Goal: Task Accomplishment & Management: Use online tool/utility

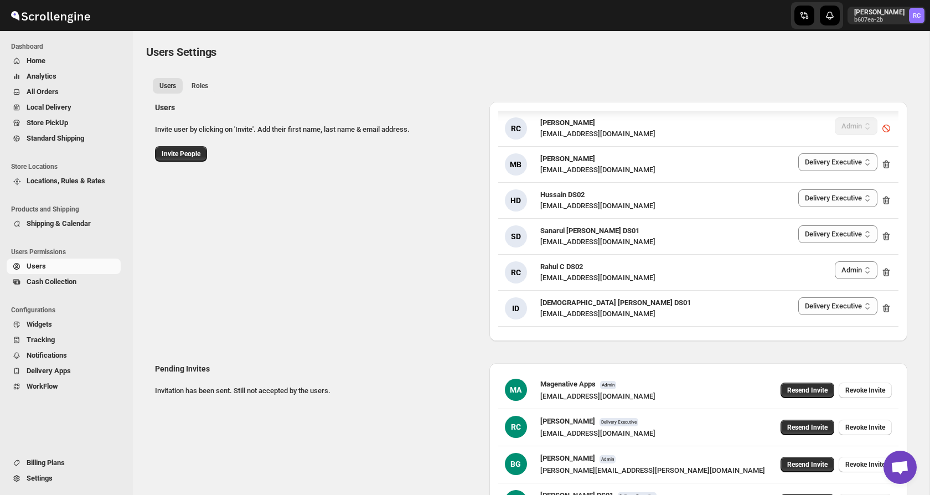
select select "637b767fbaab0276b10c91d5"
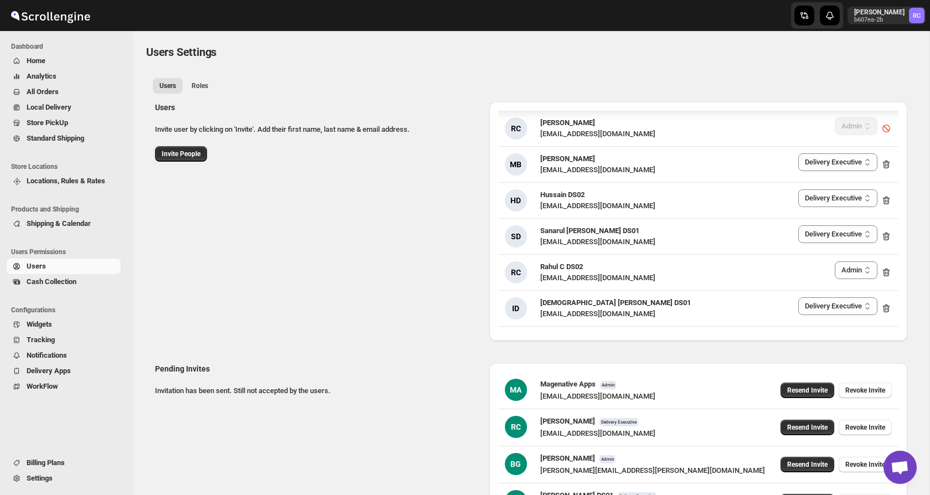
click at [51, 91] on span "All Orders" at bounding box center [43, 91] width 32 height 8
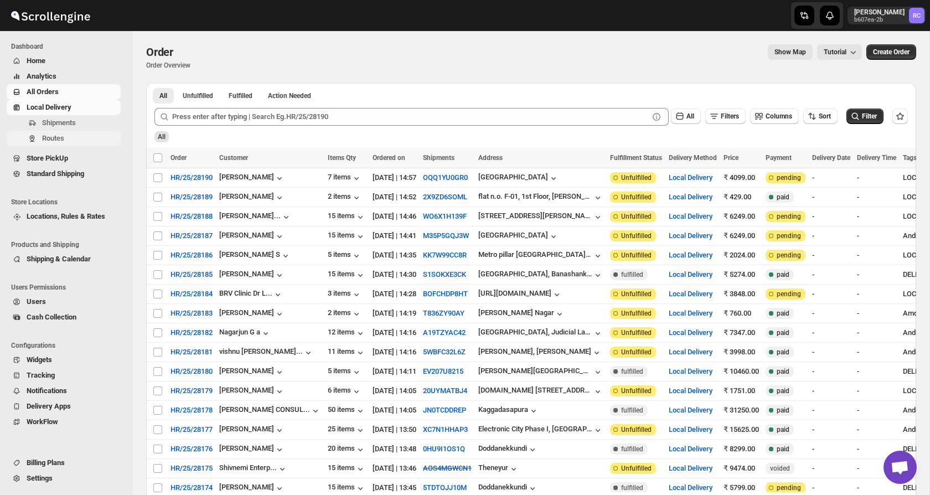
click at [63, 133] on span "Routes" at bounding box center [80, 138] width 76 height 11
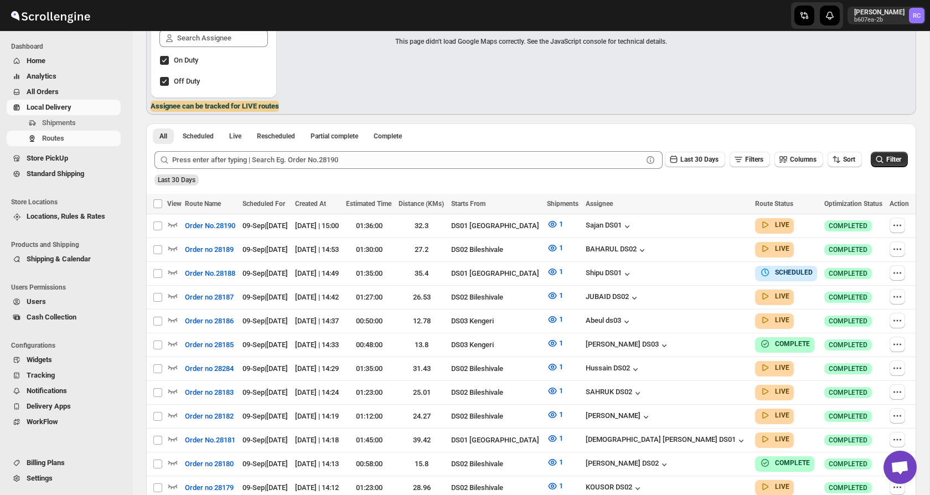
scroll to position [235, 0]
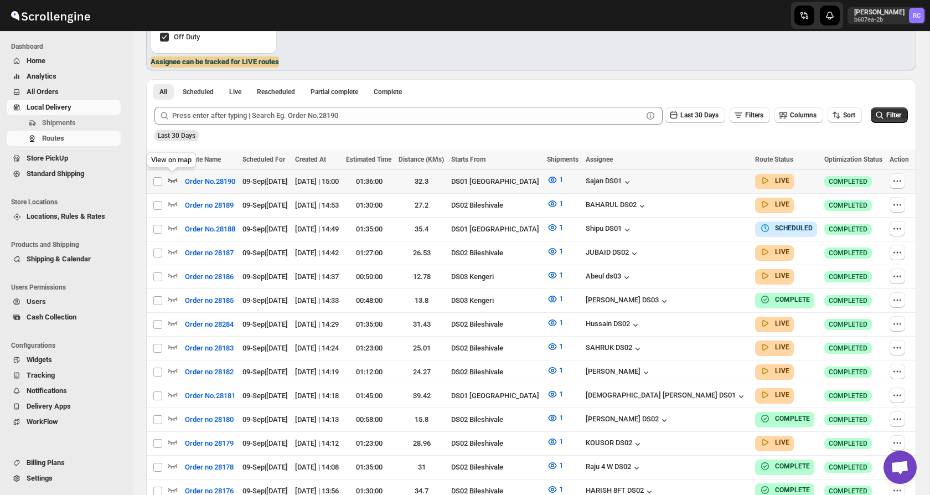
click at [170, 178] on icon "button" at bounding box center [172, 179] width 11 height 11
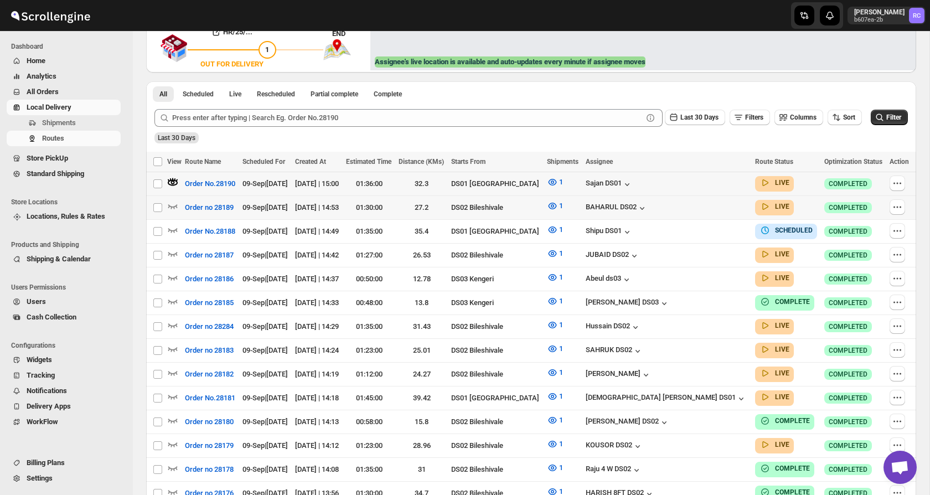
scroll to position [0, 0]
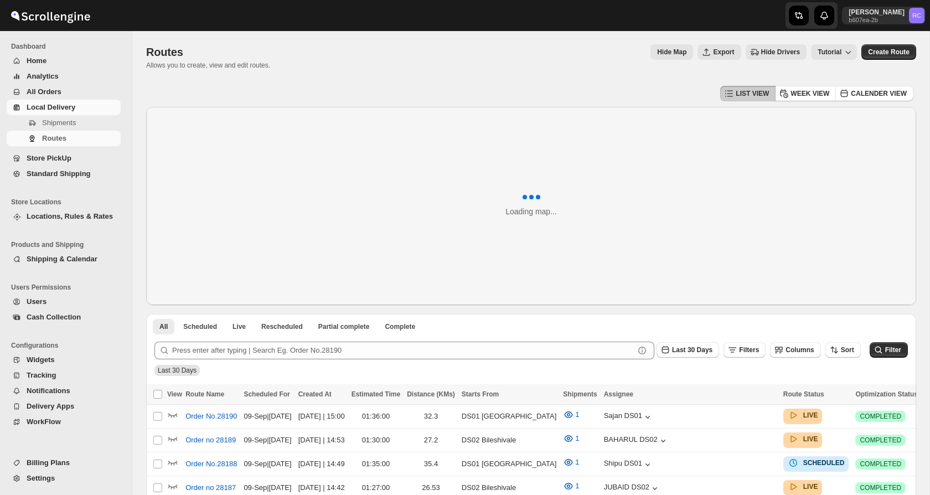
scroll to position [136, 0]
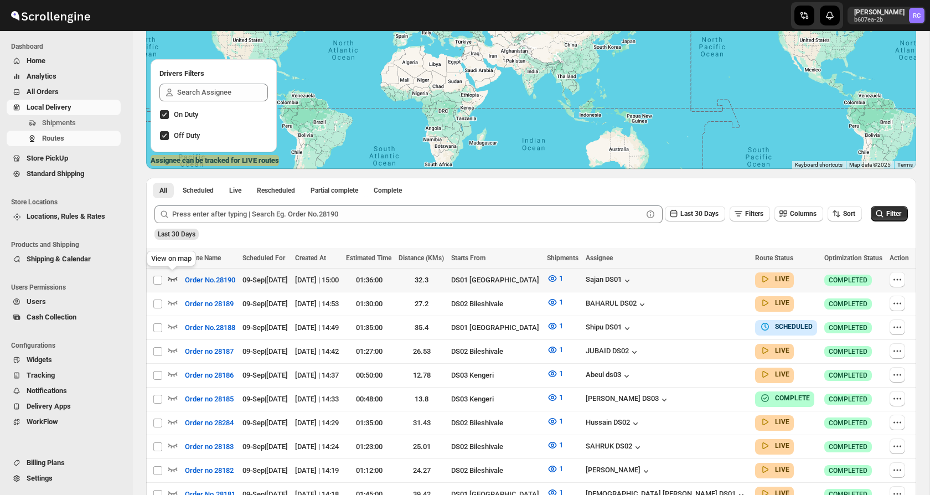
click at [173, 277] on icon "button" at bounding box center [172, 278] width 11 height 11
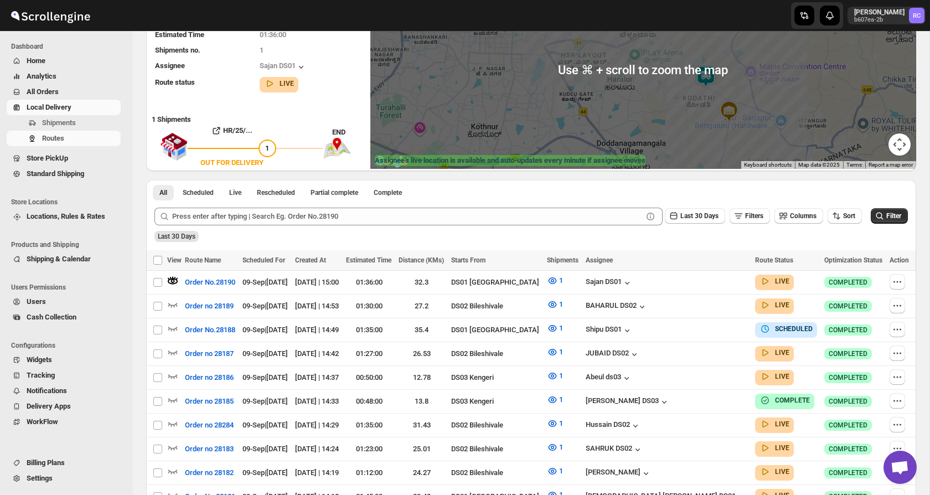
scroll to position [50, 0]
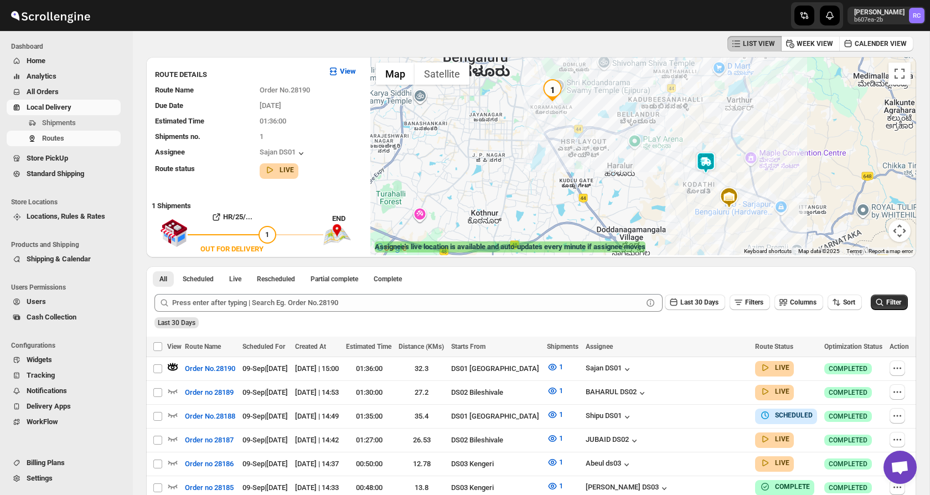
click at [707, 162] on img at bounding box center [706, 163] width 22 height 22
